Goal: Transaction & Acquisition: Purchase product/service

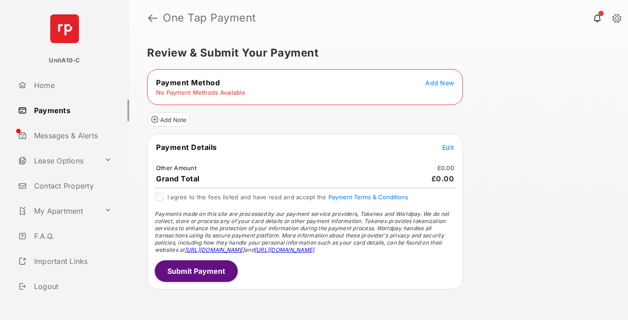
click at [440, 83] on span "Add New" at bounding box center [440, 83] width 29 height 8
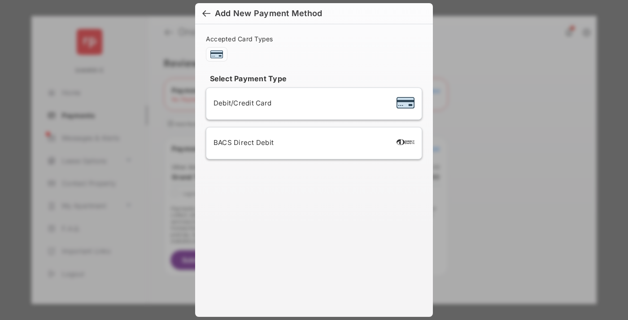
click at [240, 103] on span "Debit/Credit Card" at bounding box center [243, 103] width 58 height 9
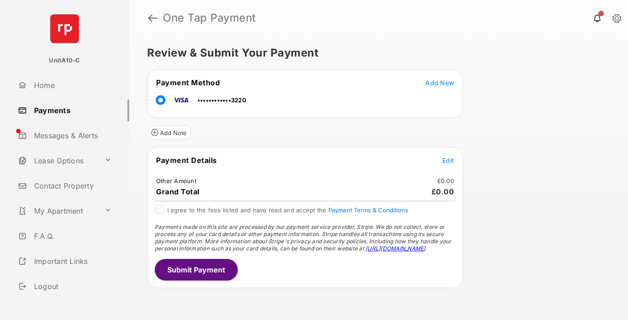
click at [448, 160] on span "Edit" at bounding box center [449, 161] width 12 height 8
click at [196, 269] on button "Submit Payment" at bounding box center [196, 270] width 83 height 22
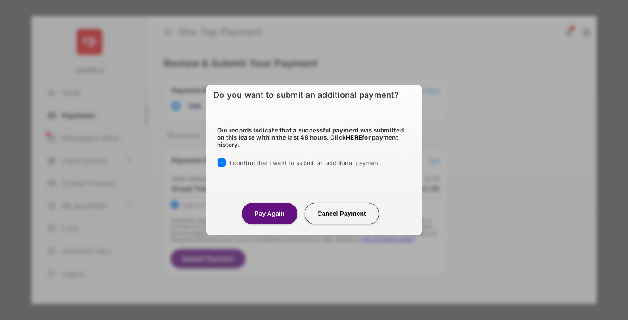
click at [269, 213] on button "Pay Again" at bounding box center [269, 214] width 55 height 22
